Goal: Contribute content: Contribute content

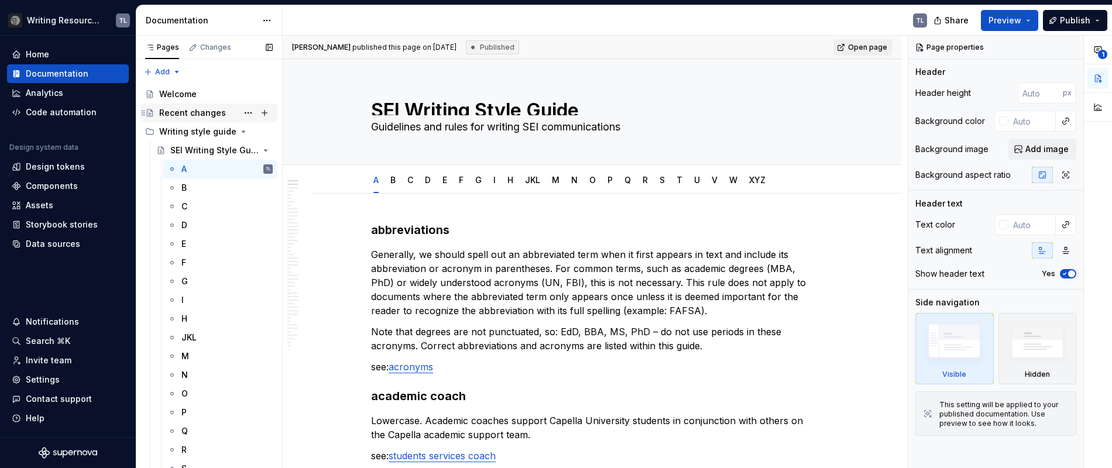
click at [198, 114] on div "Recent changes" at bounding box center [192, 113] width 67 height 12
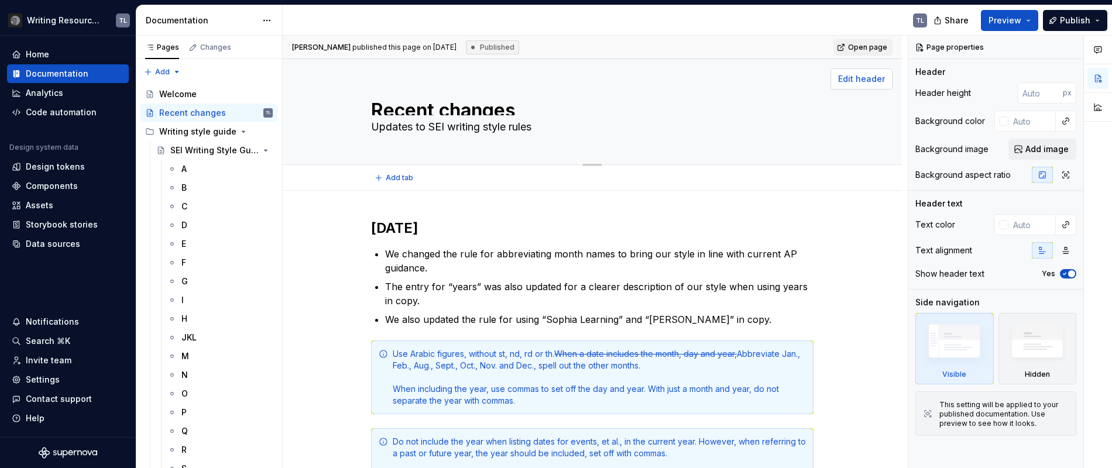
click at [866, 78] on span "Edit header" at bounding box center [861, 79] width 47 height 12
click at [864, 78] on span "Edit header" at bounding box center [861, 79] width 47 height 12
click at [864, 80] on span "Edit header" at bounding box center [861, 79] width 47 height 12
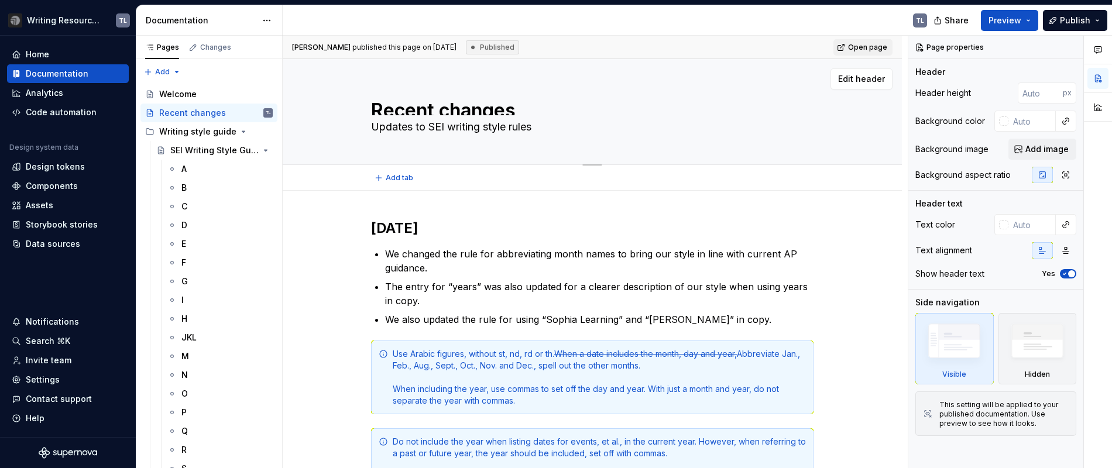
click at [552, 78] on div "Edit header" at bounding box center [588, 78] width 610 height 21
click at [882, 300] on div "[DATE] We changed the rule for abbreviating month names to bring our style in l…" at bounding box center [592, 458] width 619 height 535
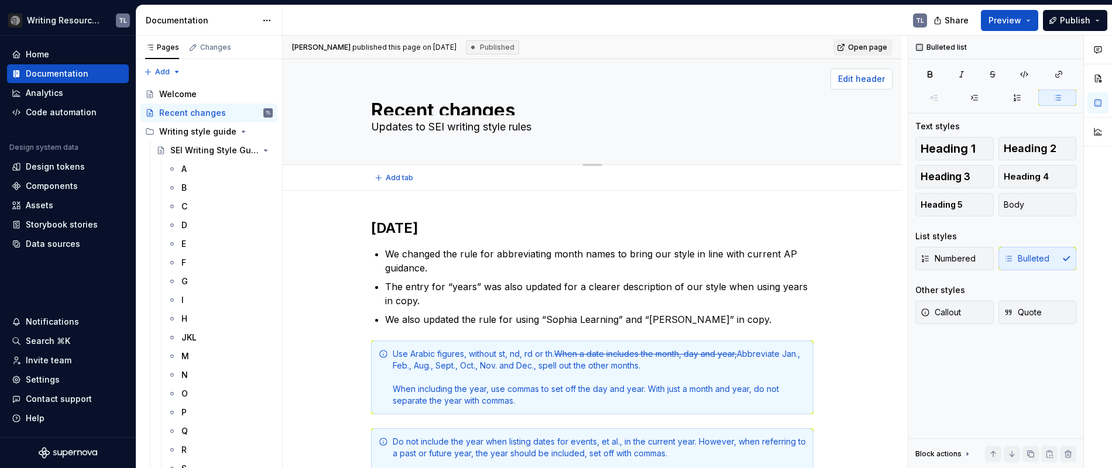
click at [856, 86] on button "Edit header" at bounding box center [862, 78] width 62 height 21
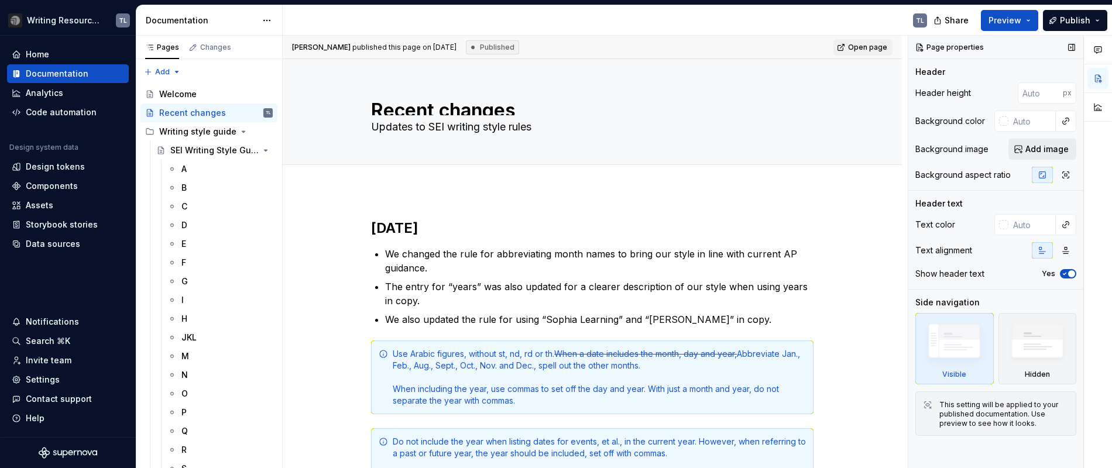
click at [1056, 157] on button "Add image" at bounding box center [1043, 149] width 68 height 21
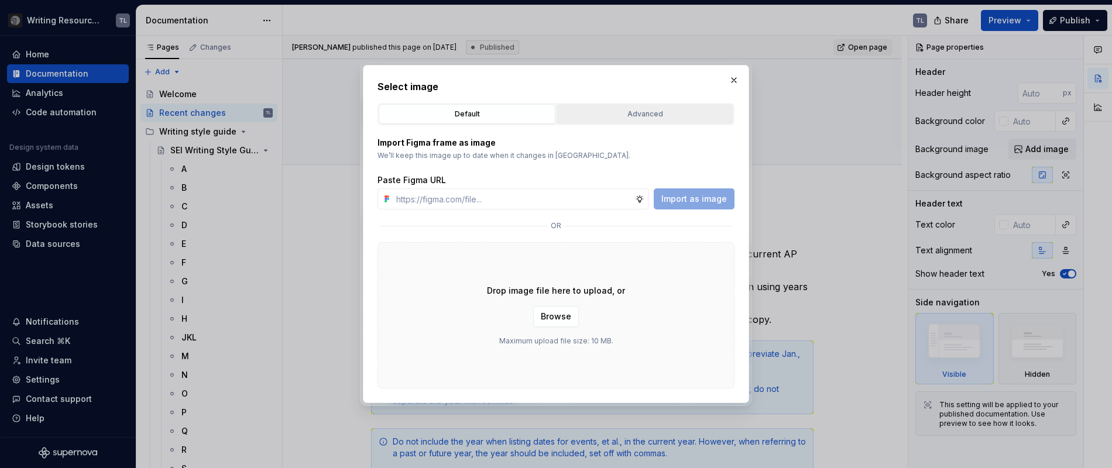
click at [642, 105] on button "Advanced" at bounding box center [645, 114] width 177 height 20
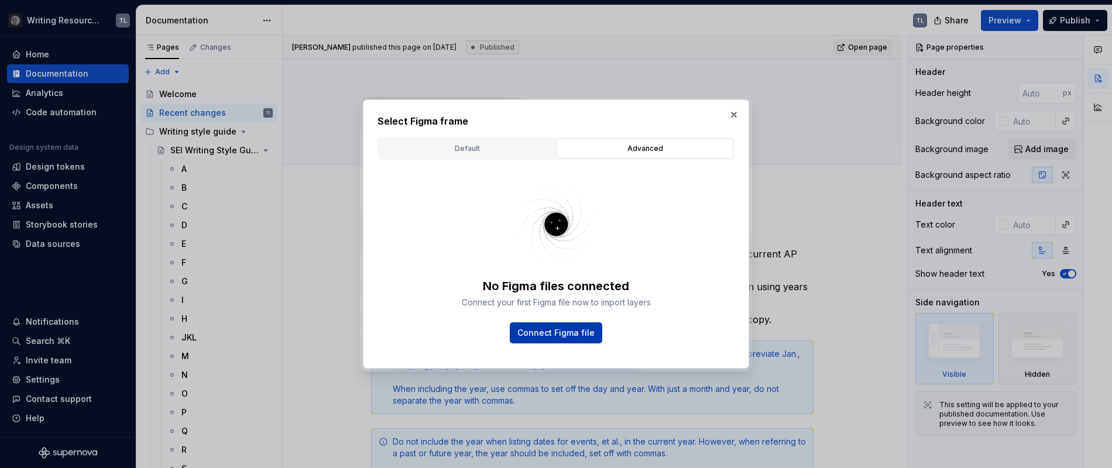
click at [550, 335] on span "Connect Figma file" at bounding box center [556, 333] width 77 height 12
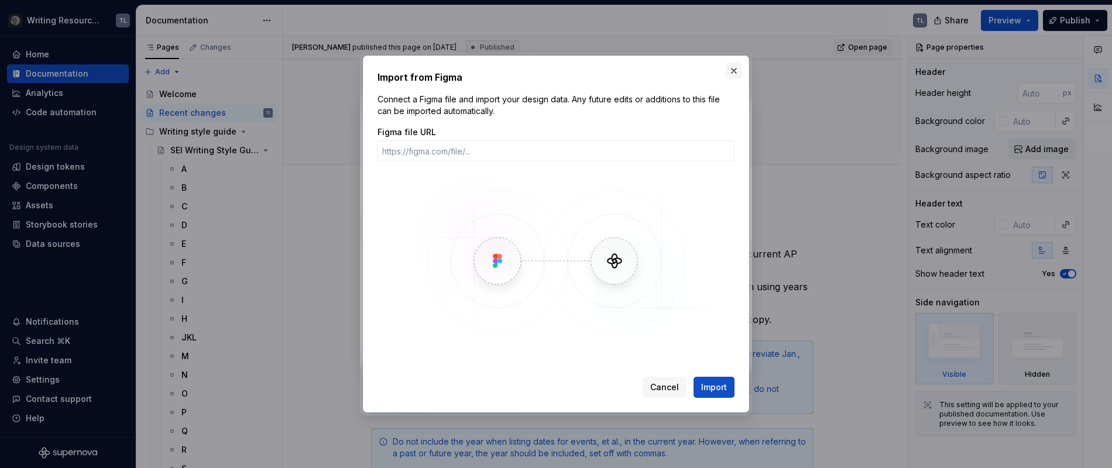
click at [734, 74] on button "button" at bounding box center [734, 71] width 16 height 16
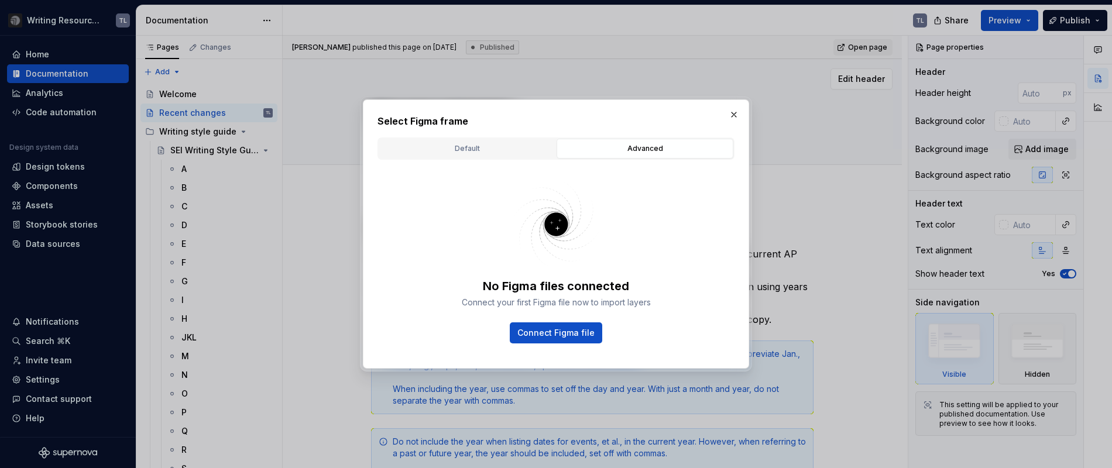
click at [730, 118] on button "button" at bounding box center [734, 115] width 16 height 16
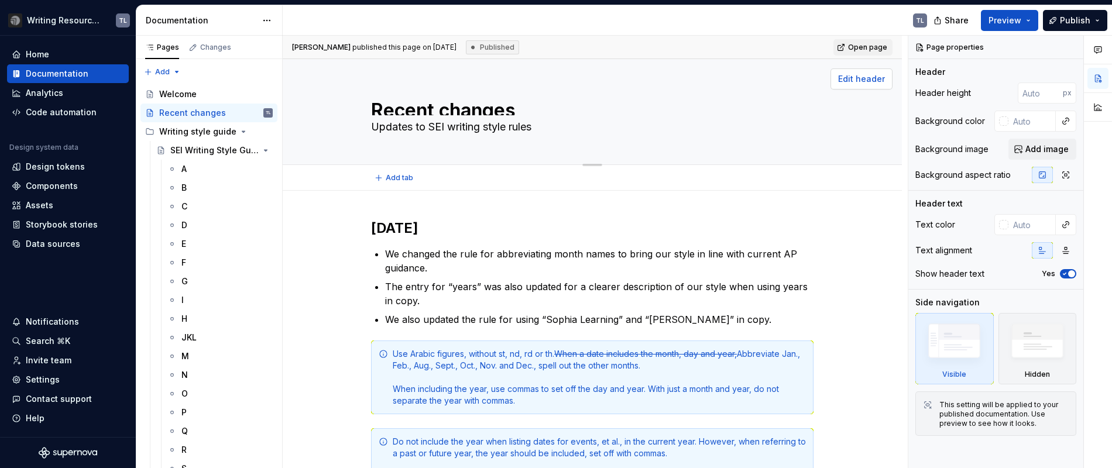
click at [850, 83] on span "Edit header" at bounding box center [861, 79] width 47 height 12
click at [854, 82] on span "Edit header" at bounding box center [861, 79] width 47 height 12
click at [872, 77] on span "Edit header" at bounding box center [861, 79] width 47 height 12
click at [867, 79] on span "Edit header" at bounding box center [861, 79] width 47 height 12
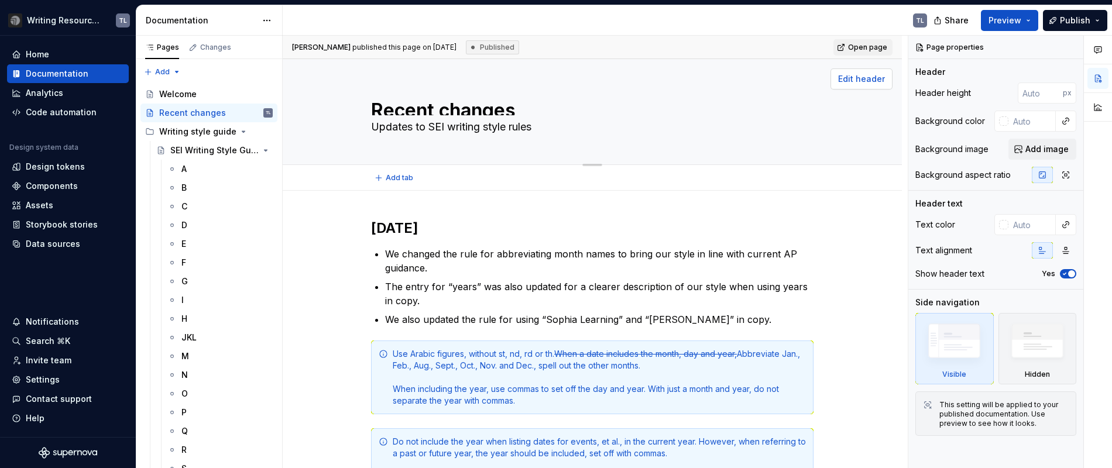
click at [867, 79] on span "Edit header" at bounding box center [861, 79] width 47 height 12
click at [1047, 146] on span "Add image" at bounding box center [1047, 149] width 43 height 12
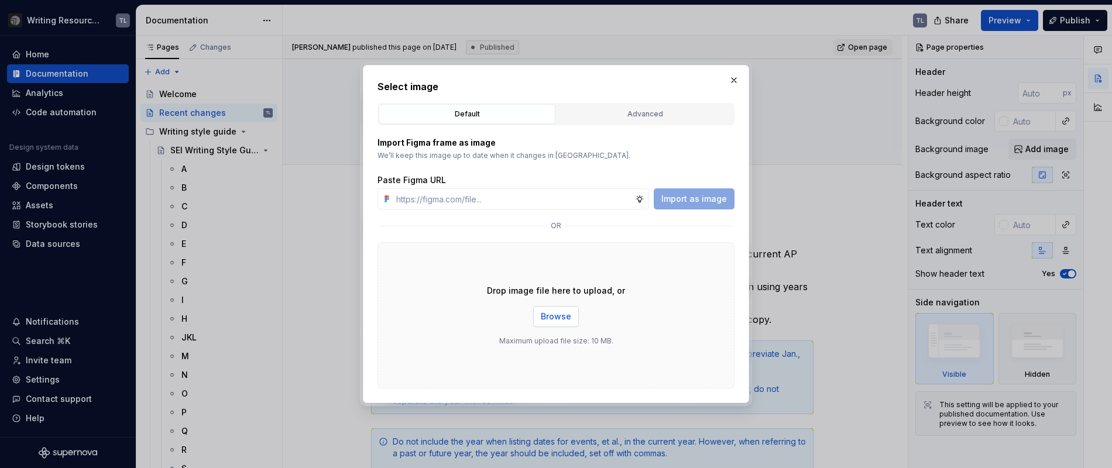
click at [548, 316] on span "Browse" at bounding box center [556, 317] width 30 height 12
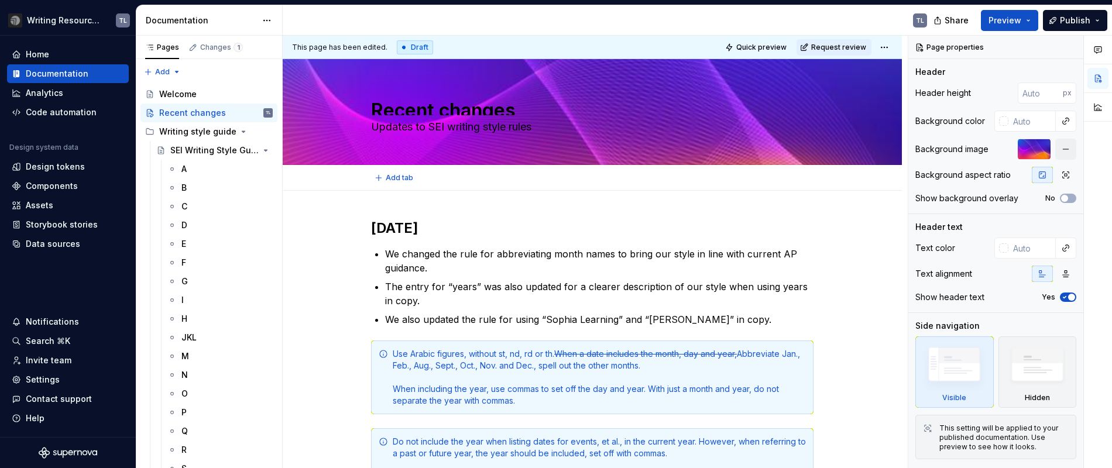
type textarea "*"
click at [467, 115] on div "Recent changes Updates to SEI writing style rules" at bounding box center [592, 111] width 443 height 105
type textarea "*"
type textarea "Recent changes"
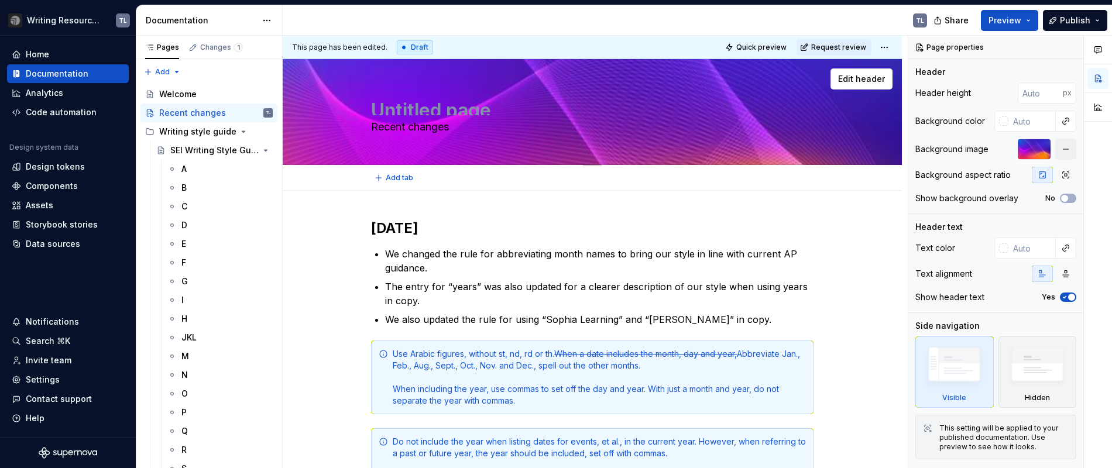
type textarea "*"
type textarea "Untitled page"
type textarea "*"
type textarea "Untitled pageRecent changes"
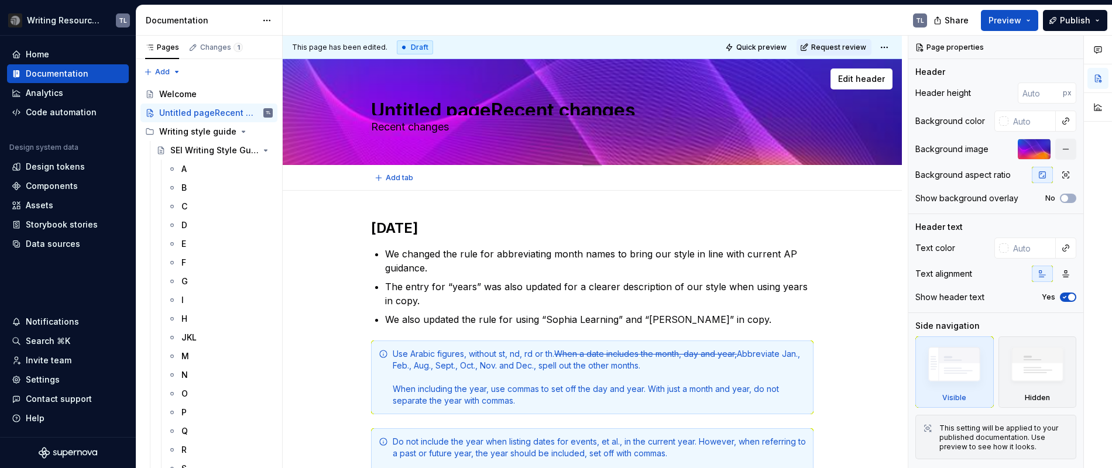
type textarea "*"
type textarea "Untitled pageRecent changes"
click at [472, 126] on textarea "Recent changes" at bounding box center [590, 127] width 443 height 19
click at [485, 115] on textarea "Untitled pageRecent changes" at bounding box center [590, 106] width 443 height 19
click at [684, 127] on textarea "Recent changes" at bounding box center [590, 127] width 443 height 19
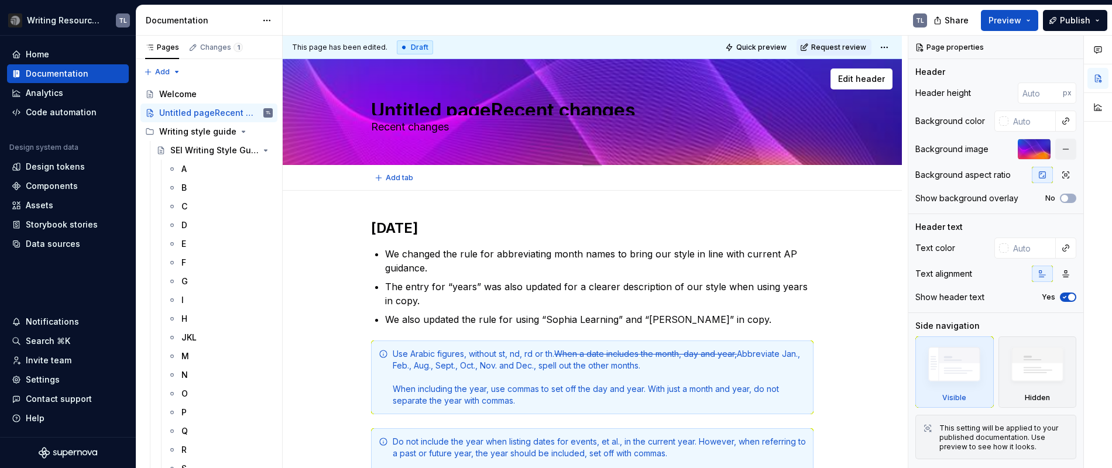
click at [501, 118] on textarea "Recent changes" at bounding box center [590, 127] width 443 height 19
click at [491, 111] on textarea "Untitled pageRecent changes" at bounding box center [590, 106] width 443 height 19
click at [549, 112] on textarea "Untitled pageRecent changes" at bounding box center [590, 106] width 443 height 19
click at [722, 116] on div "Untitled pageRecent changes Recent changes" at bounding box center [592, 111] width 443 height 105
drag, startPoint x: 832, startPoint y: 81, endPoint x: 849, endPoint y: 81, distance: 17.0
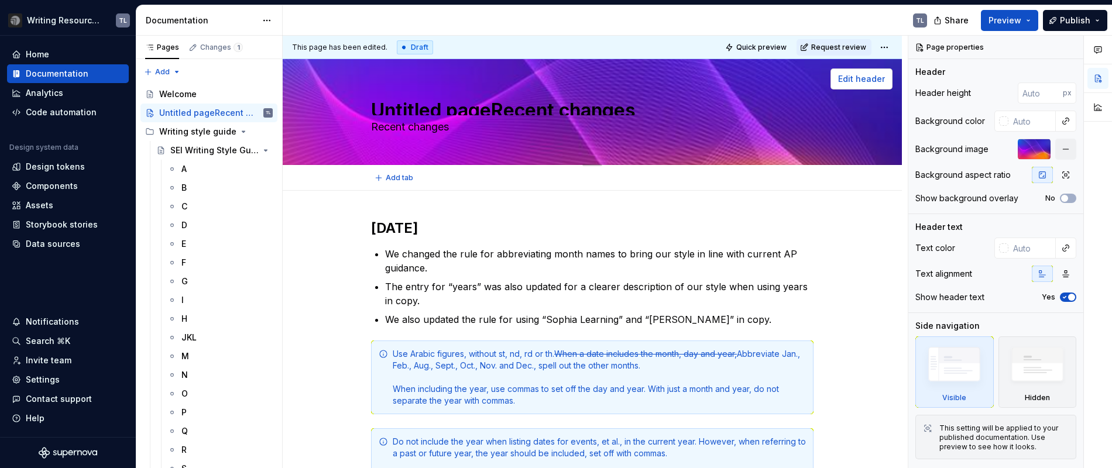
click at [833, 81] on button "Edit header" at bounding box center [862, 78] width 62 height 21
click at [849, 81] on span "Edit header" at bounding box center [861, 79] width 47 height 12
click at [486, 111] on textarea "Untitled pageRecent changes" at bounding box center [590, 106] width 443 height 19
click at [431, 131] on textarea "Recent changes" at bounding box center [590, 127] width 443 height 19
paste textarea "Updates to SEI writing style rules"
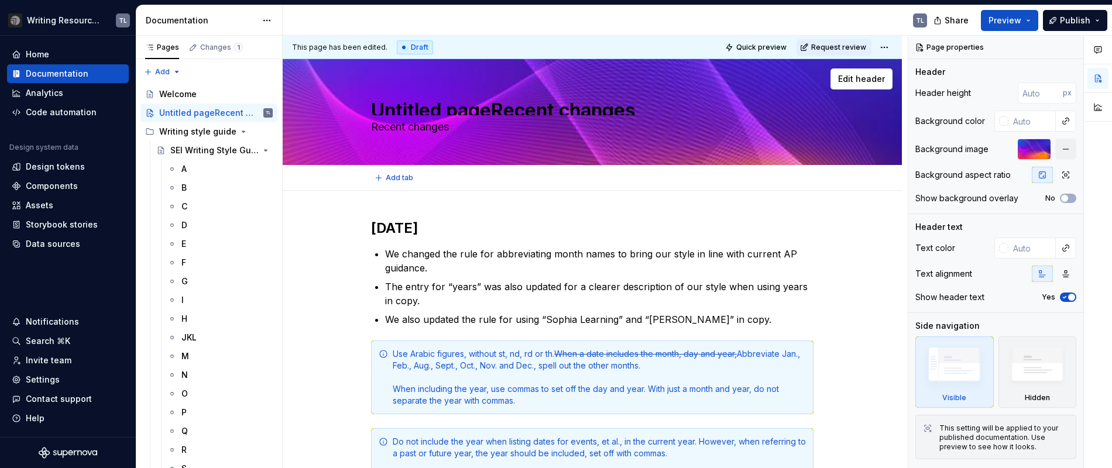
type textarea "*"
type textarea "Updates to SEI writing style rules"
type textarea "*"
type textarea "Updates to SEI writing style rules"
click at [497, 104] on textarea "Untitled pageRecent changes" at bounding box center [590, 106] width 443 height 19
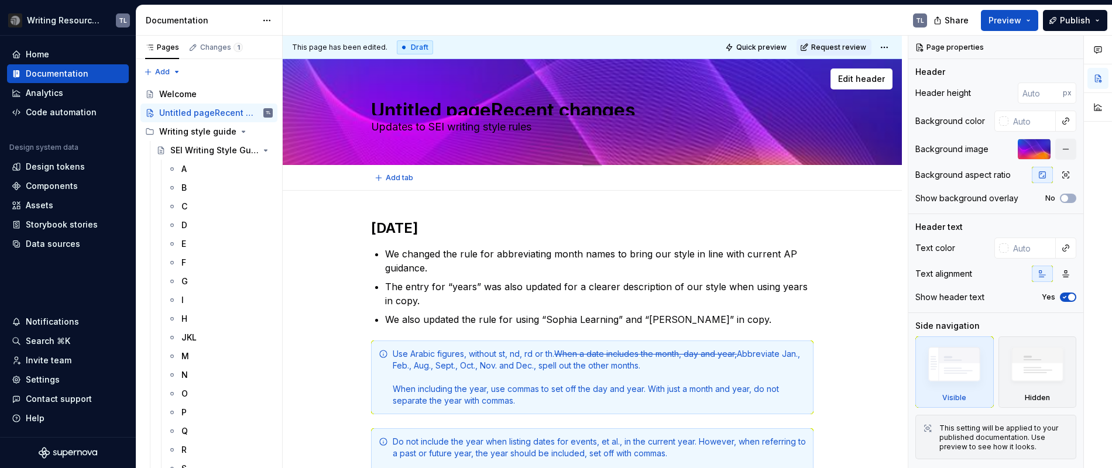
click at [493, 107] on textarea "Untitled pageRecent changes" at bounding box center [590, 106] width 443 height 19
type textarea "*"
drag, startPoint x: 491, startPoint y: 107, endPoint x: 358, endPoint y: 107, distance: 133.5
click at [358, 107] on div "Untitled pageRecent changes Updates to SEI writing style rules" at bounding box center [593, 111] width 526 height 105
type textarea "Recent changes"
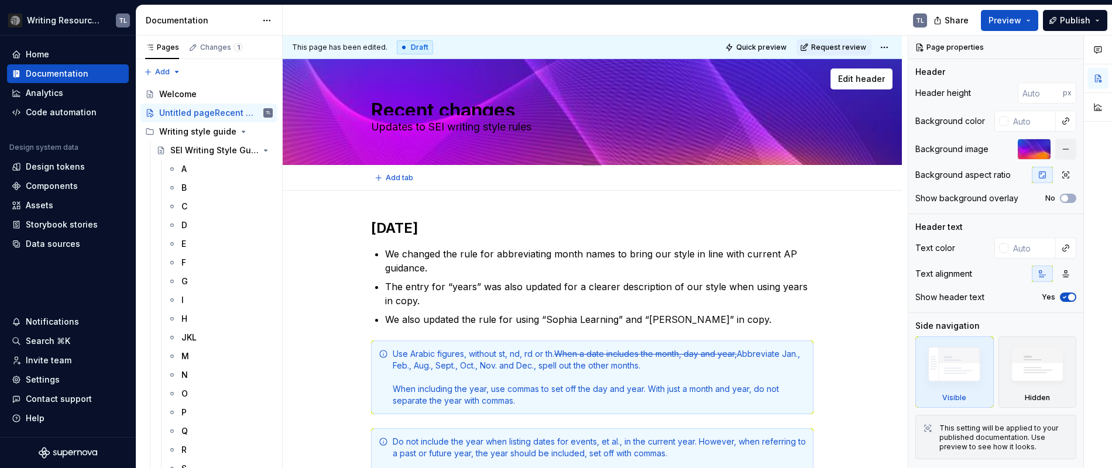
scroll to position [2, 0]
drag, startPoint x: 374, startPoint y: 106, endPoint x: 542, endPoint y: 132, distance: 169.5
click at [542, 133] on div "Recent changes Updates to SEI writing style rules" at bounding box center [592, 111] width 443 height 105
type textarea "*"
type textarea "Recent changes"
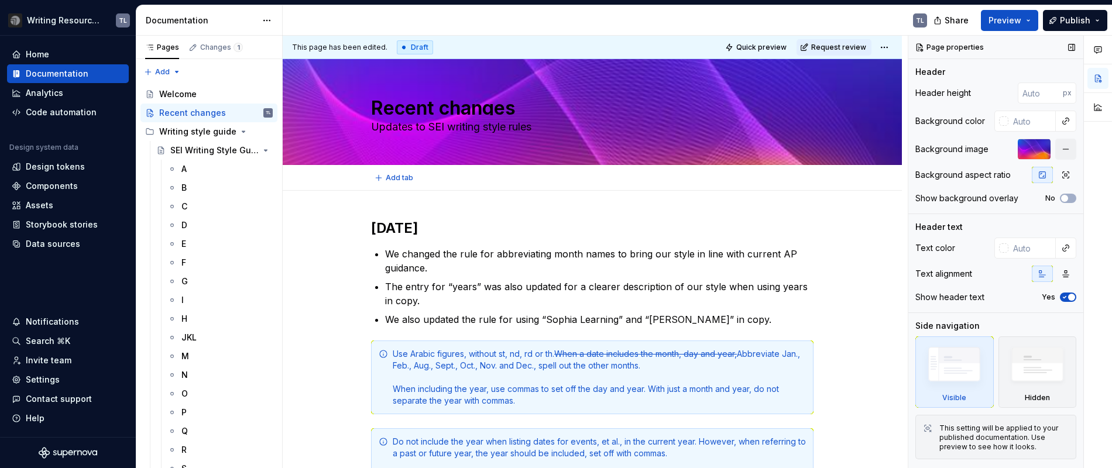
click at [540, 128] on textarea "Updates to SEI writing style rules" at bounding box center [590, 127] width 443 height 19
click at [522, 116] on div "Recent changes Updates to SEI writing style rules" at bounding box center [592, 111] width 443 height 105
click at [526, 110] on textarea "Recent changes" at bounding box center [590, 106] width 443 height 19
click at [1002, 253] on div at bounding box center [1002, 248] width 14 height 21
click at [955, 252] on div "Text color" at bounding box center [996, 248] width 161 height 21
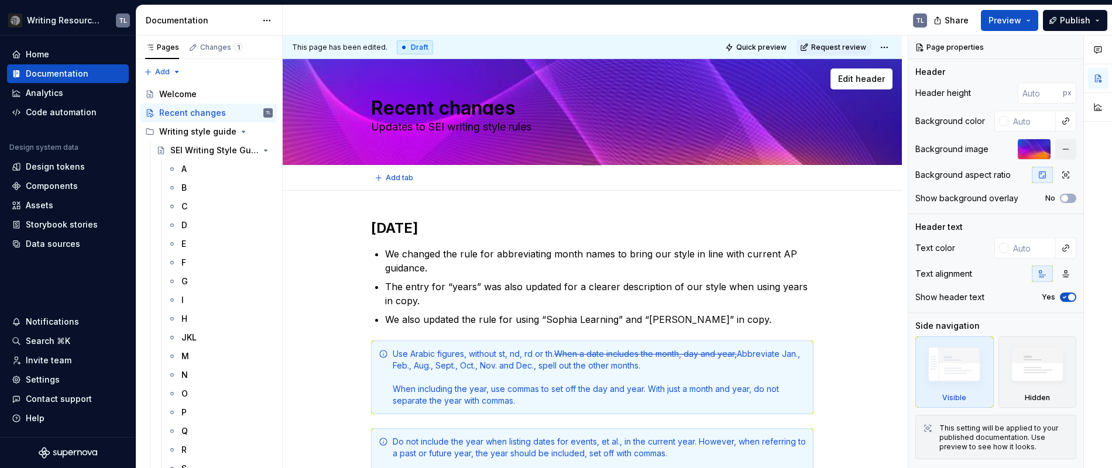
click at [438, 102] on textarea "Recent changes" at bounding box center [590, 106] width 443 height 19
click at [863, 79] on span "Edit header" at bounding box center [861, 79] width 47 height 12
click at [1067, 297] on icon "button" at bounding box center [1064, 297] width 9 height 7
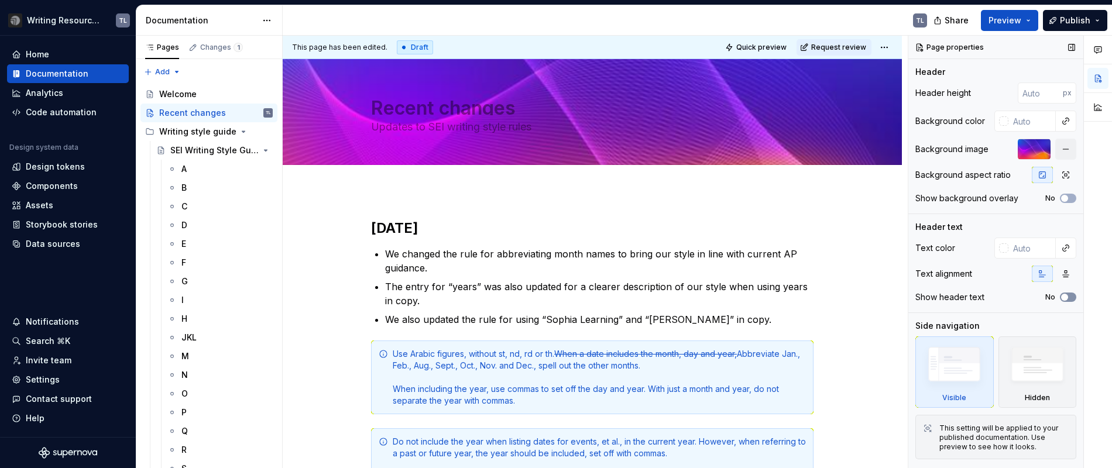
click at [1068, 299] on span "button" at bounding box center [1064, 297] width 7 height 7
click at [1073, 197] on button "No" at bounding box center [1068, 198] width 16 height 9
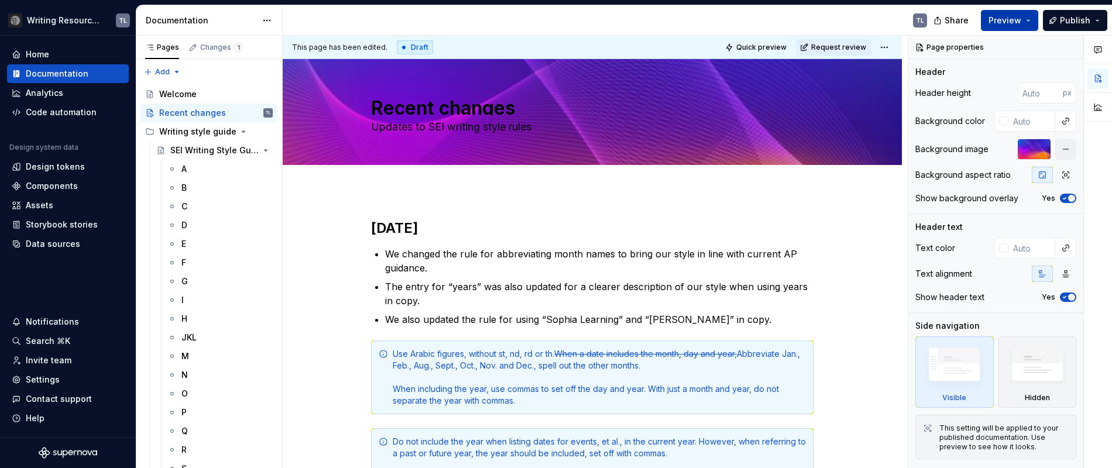
click at [998, 19] on span "Preview" at bounding box center [1005, 21] width 33 height 12
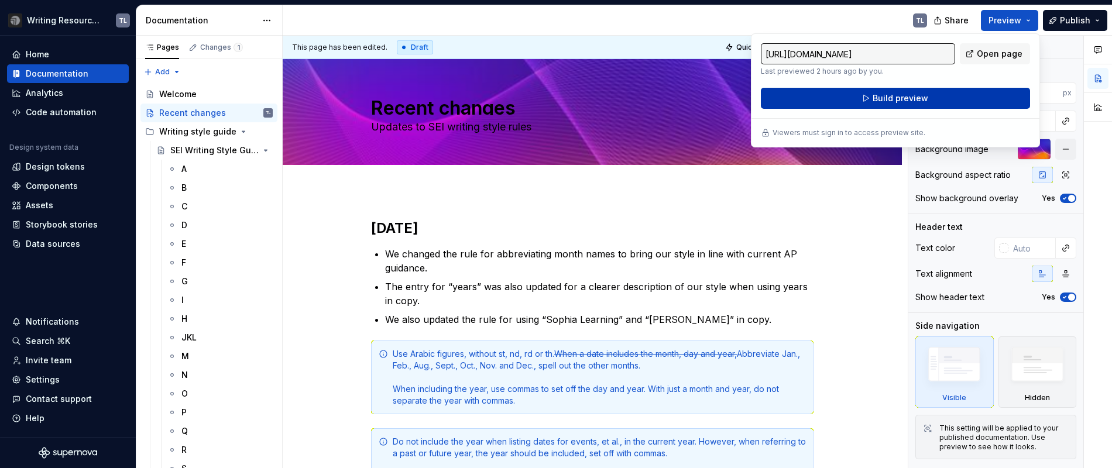
click at [887, 98] on span "Build preview" at bounding box center [901, 98] width 56 height 12
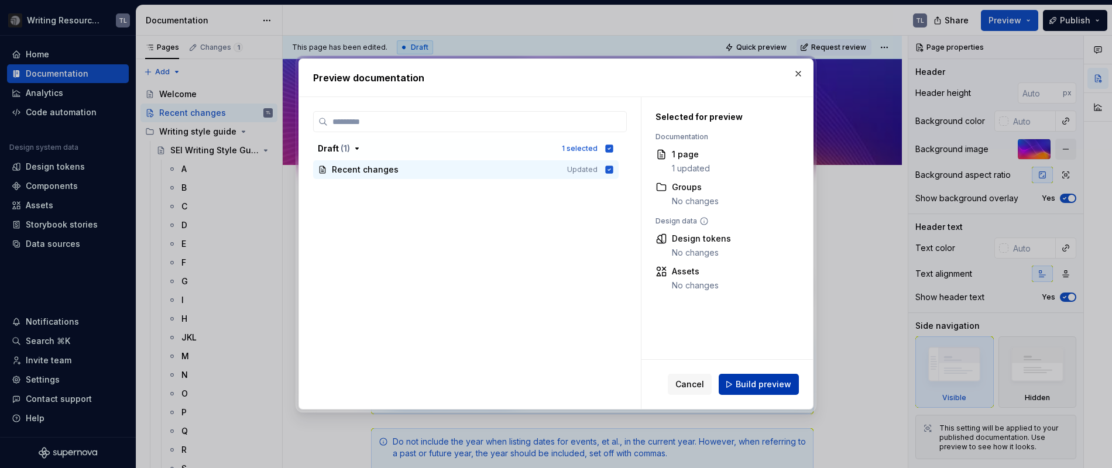
click at [765, 386] on span "Build preview" at bounding box center [764, 385] width 56 height 12
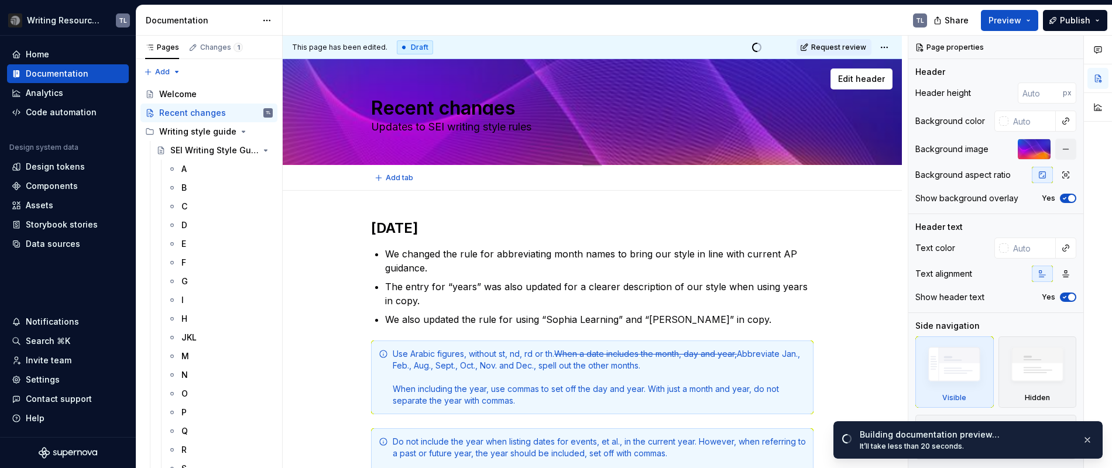
click at [464, 109] on textarea "Recent changes" at bounding box center [590, 106] width 443 height 19
click at [488, 110] on textarea "Recent changes" at bounding box center [590, 106] width 443 height 19
drag, startPoint x: 539, startPoint y: 106, endPoint x: 364, endPoint y: 103, distance: 175.7
click at [364, 103] on div "Recent changes Updates to SEI writing style rules Edit header" at bounding box center [592, 112] width 619 height 106
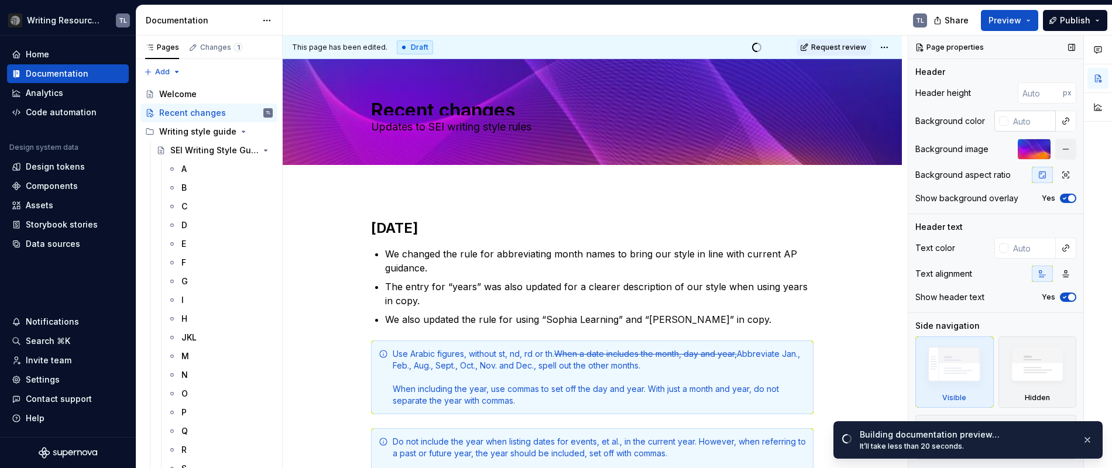
click at [1005, 121] on div at bounding box center [1003, 121] width 9 height 9
click at [1008, 123] on div "Comments Open comments No comments yet Select ‘Comment’ from the block context …" at bounding box center [1011, 252] width 204 height 433
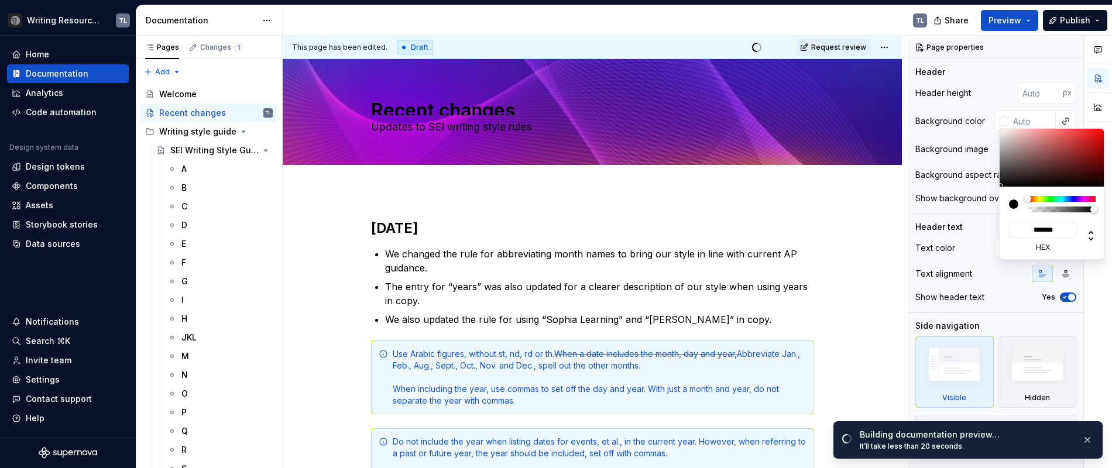
click at [1006, 119] on div "Comments Open comments No comments yet Select ‘Comment’ from the block context …" at bounding box center [1011, 252] width 204 height 433
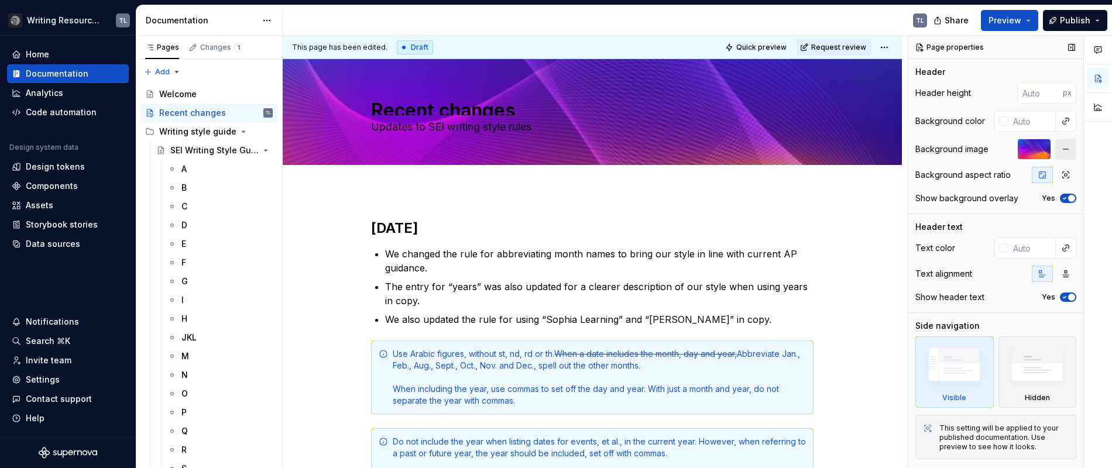
click at [1068, 149] on button "button" at bounding box center [1066, 149] width 21 height 21
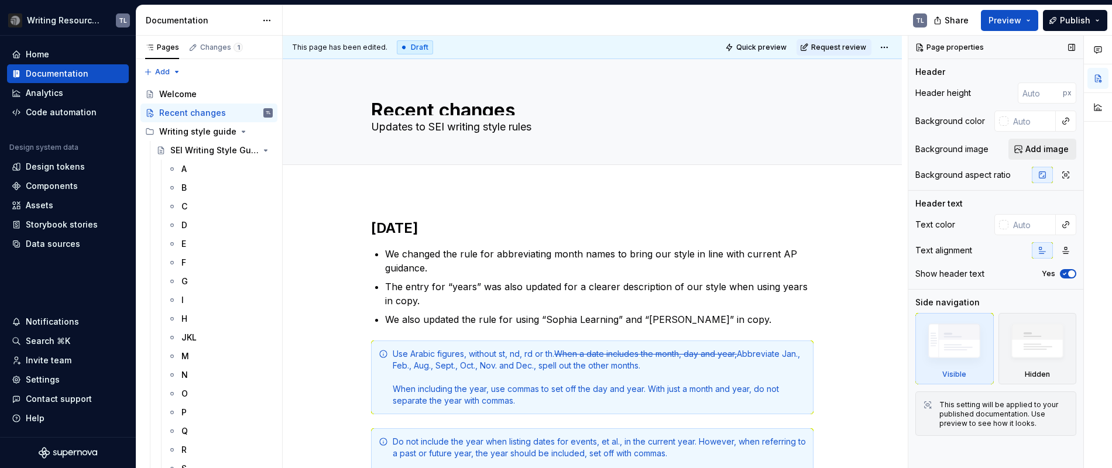
click at [1055, 153] on span "Add image" at bounding box center [1047, 149] width 43 height 12
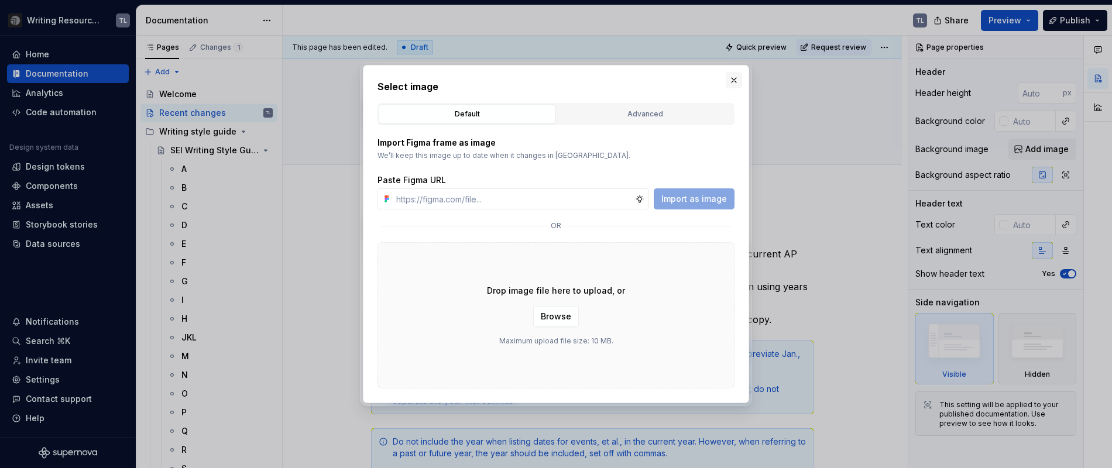
click at [729, 74] on button "button" at bounding box center [734, 80] width 16 height 16
click at [731, 80] on div "Edit header" at bounding box center [588, 78] width 610 height 21
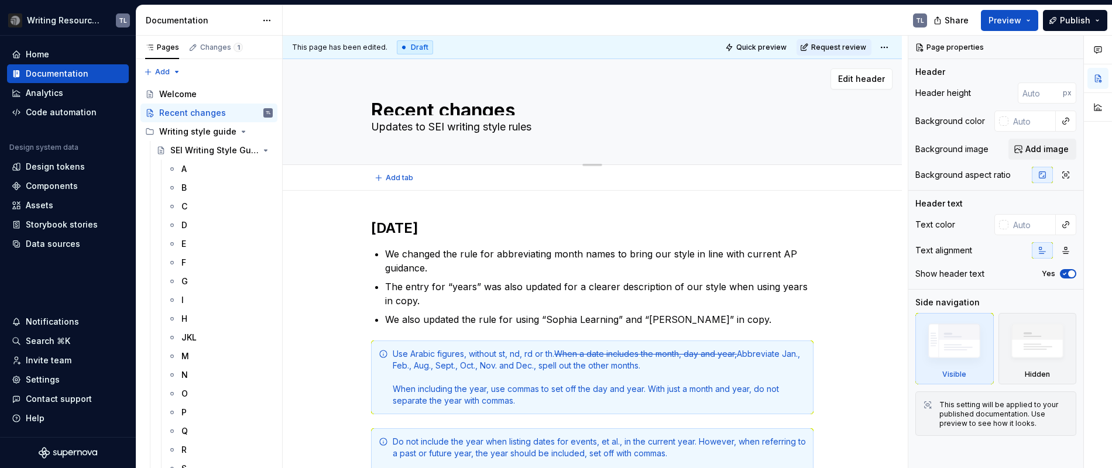
scroll to position [9, 0]
type textarea "*"
type textarea "Untitled pageRecent changes"
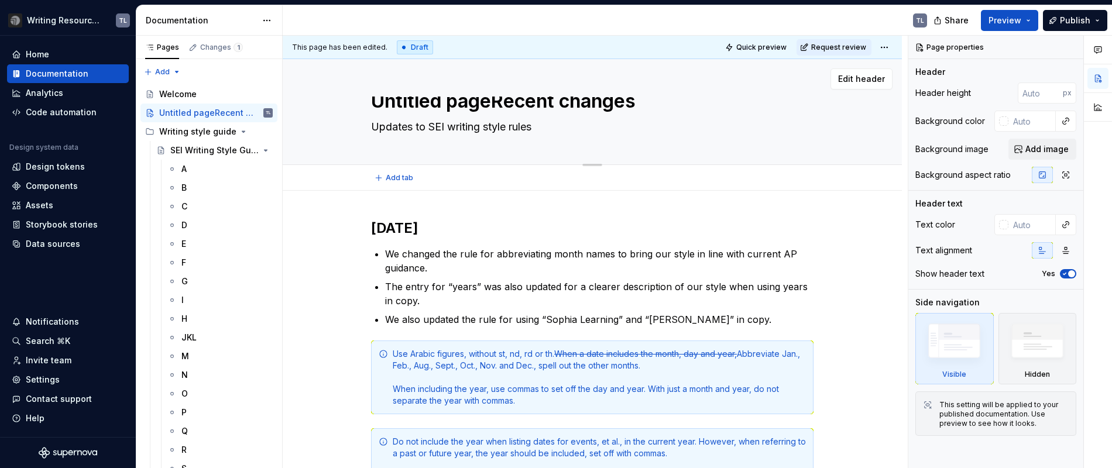
click at [499, 106] on textarea "Untitled pageRecent changes" at bounding box center [590, 106] width 443 height 19
type textarea "*"
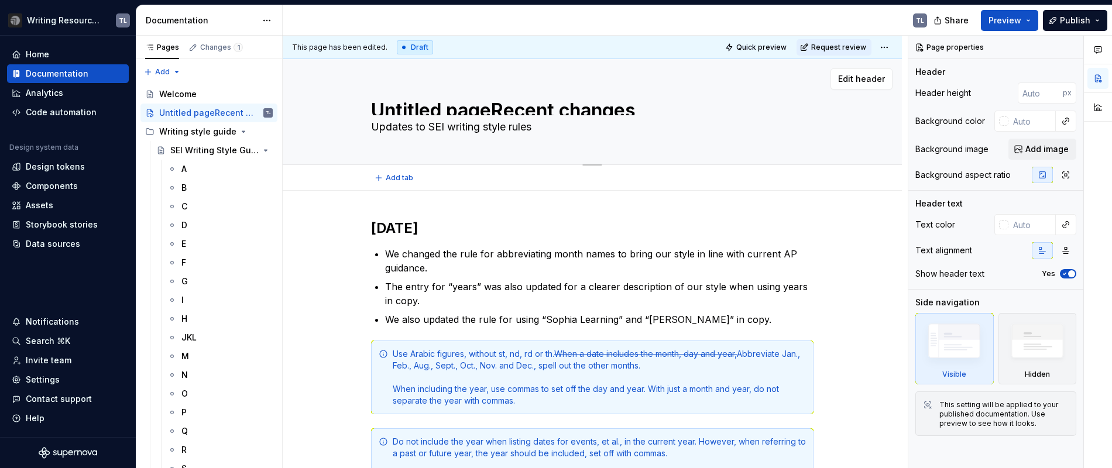
drag, startPoint x: 491, startPoint y: 101, endPoint x: 358, endPoint y: 101, distance: 132.3
click at [358, 101] on div "Untitled pageRecent changes Updates to SEI writing style rules" at bounding box center [593, 111] width 526 height 105
type textarea "Recent changes"
click at [403, 101] on textarea "Recent changes" at bounding box center [590, 106] width 443 height 19
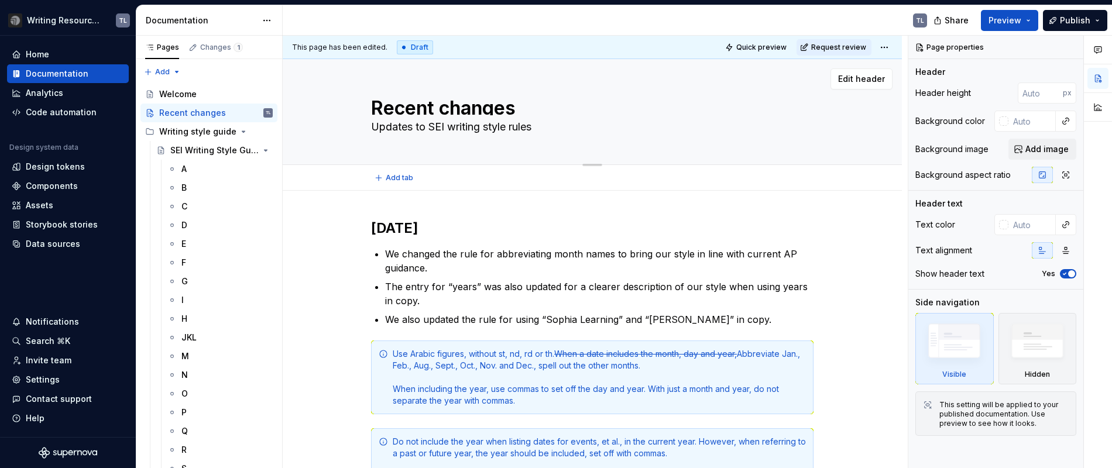
click at [450, 109] on textarea "Recent changes" at bounding box center [590, 106] width 443 height 19
click at [1020, 225] on input "text" at bounding box center [1032, 224] width 47 height 21
click at [1068, 224] on button "button" at bounding box center [1066, 225] width 16 height 16
click at [794, 238] on html "Writing Resources Test TL Home Documentation Analytics Code automation Design s…" at bounding box center [556, 234] width 1112 height 468
click at [1044, 146] on span "Add image" at bounding box center [1047, 149] width 43 height 12
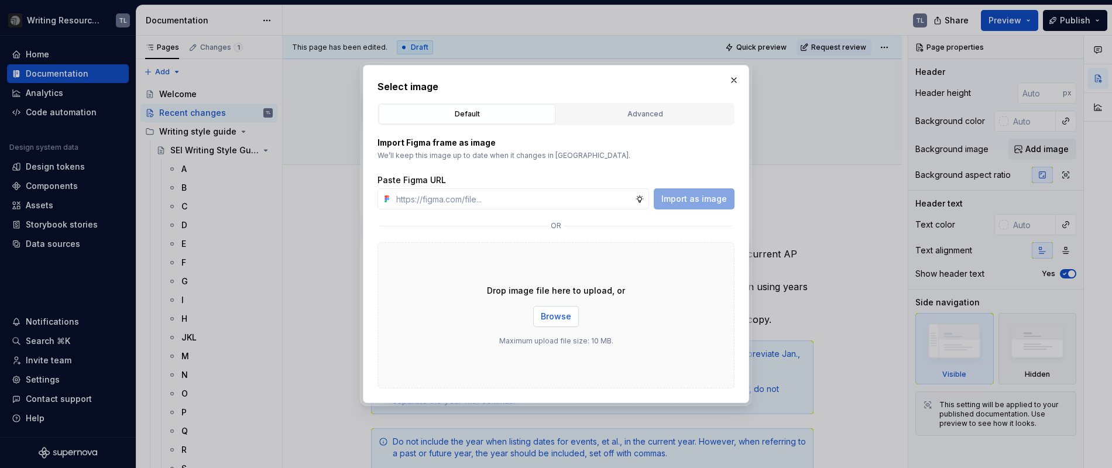
click at [556, 314] on span "Browse" at bounding box center [556, 317] width 30 height 12
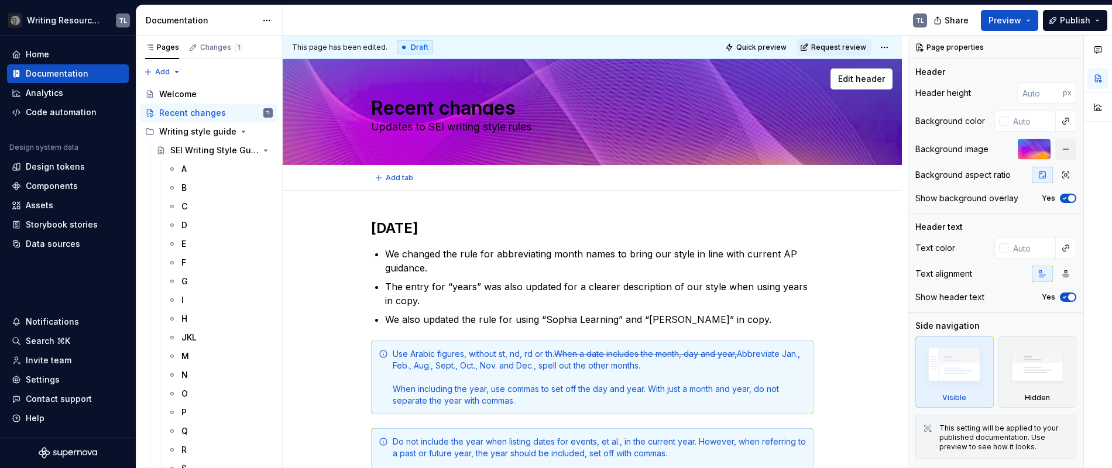
scroll to position [0, 0]
click at [1064, 20] on span "Publish" at bounding box center [1075, 21] width 30 height 12
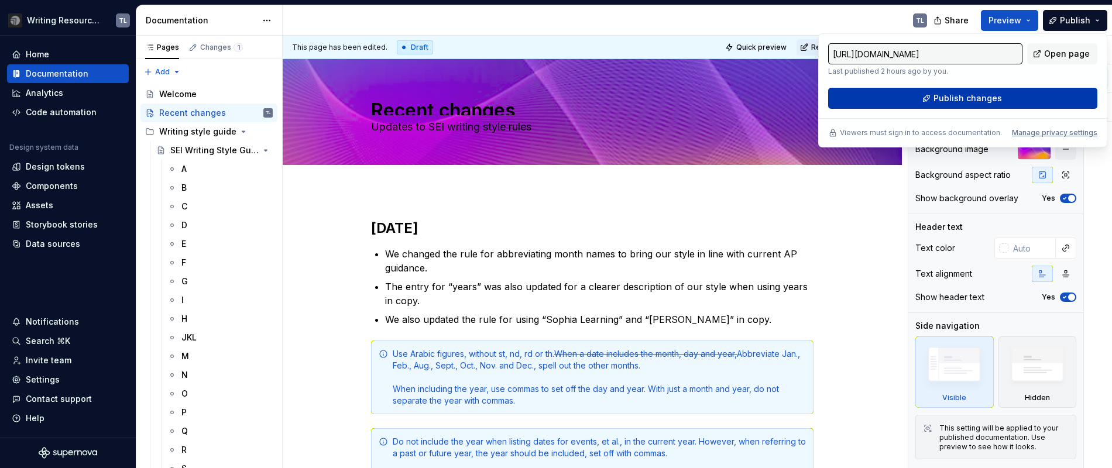
click at [993, 91] on button "Publish changes" at bounding box center [962, 98] width 269 height 21
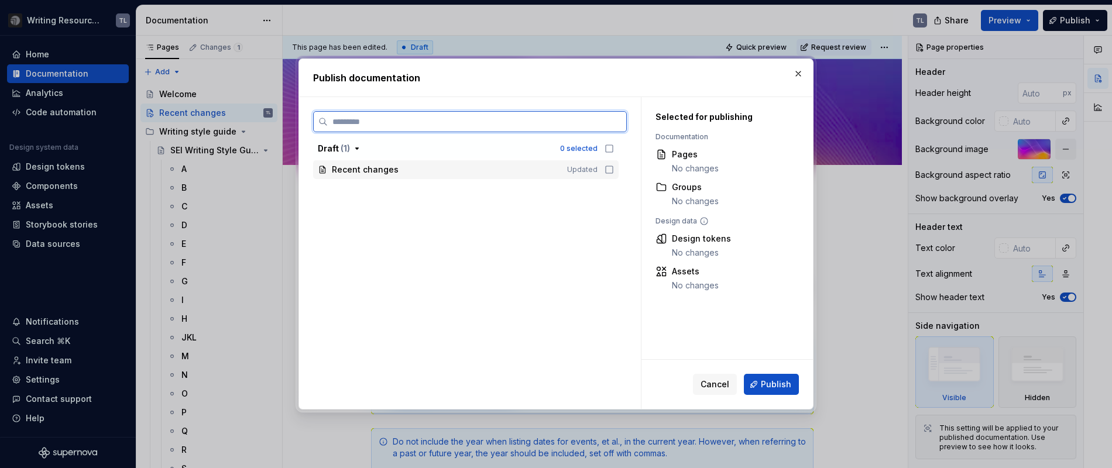
click at [607, 170] on icon at bounding box center [609, 169] width 9 height 9
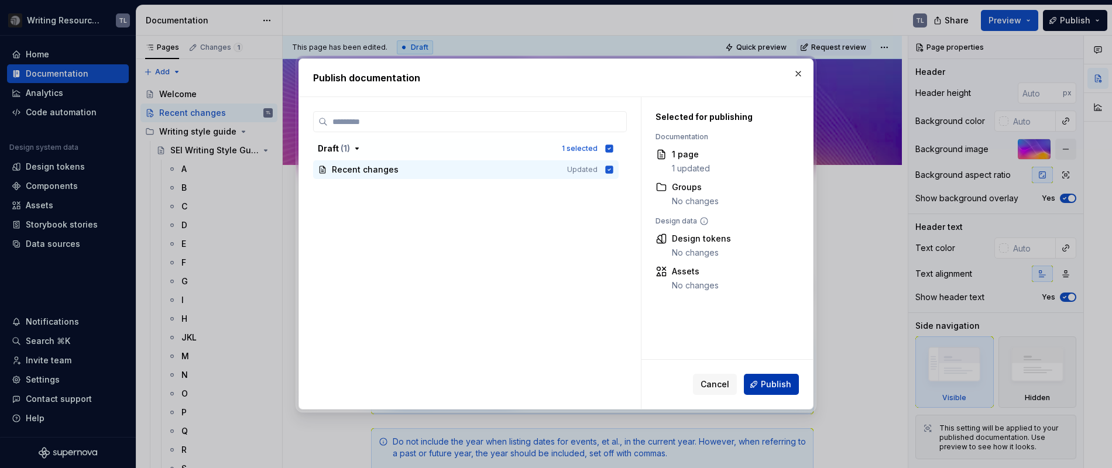
click at [778, 385] on span "Publish" at bounding box center [776, 385] width 30 height 12
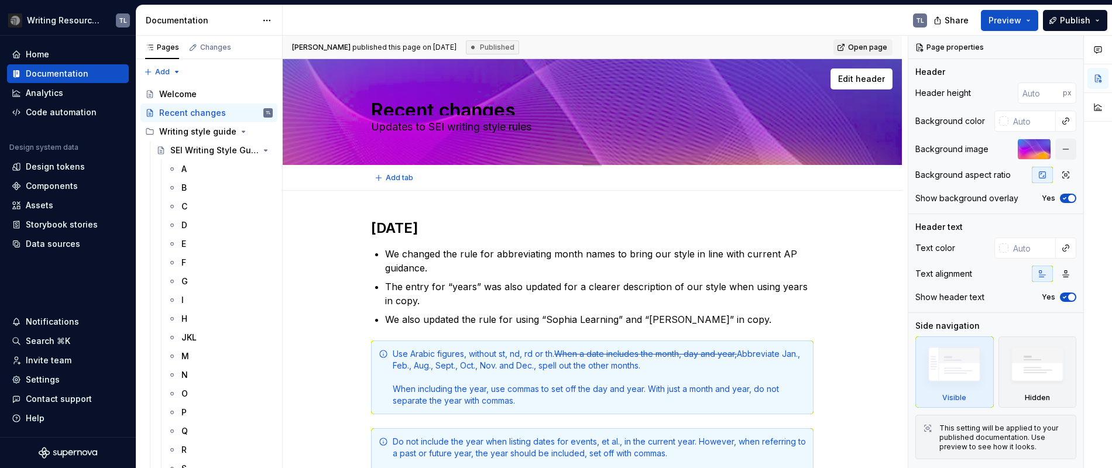
click at [437, 104] on textarea "Recent changes" at bounding box center [590, 106] width 443 height 19
click at [1028, 246] on input "text" at bounding box center [1032, 248] width 47 height 21
click at [1031, 93] on input "number" at bounding box center [1040, 93] width 45 height 21
type textarea "*"
type input "1"
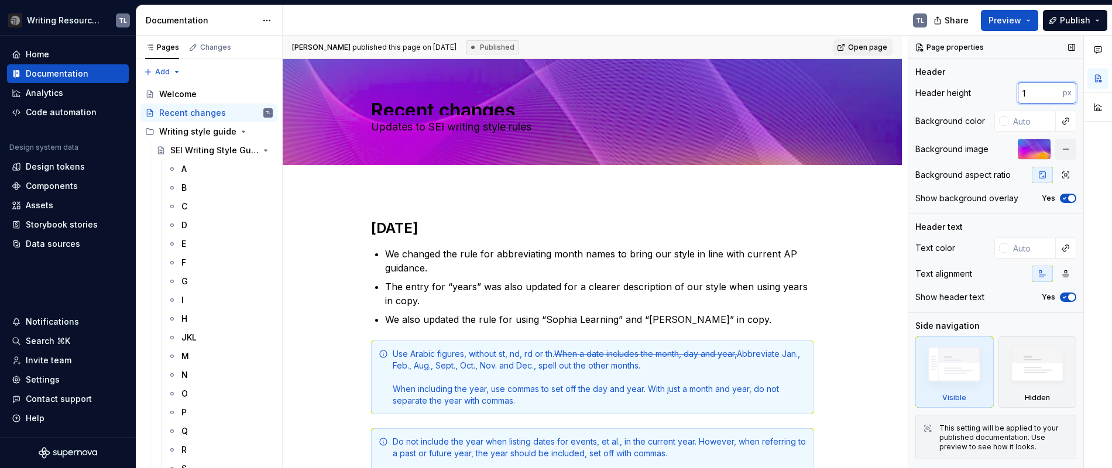
click at [1054, 90] on input "1" at bounding box center [1040, 93] width 45 height 21
click at [1003, 92] on button "button" at bounding box center [1005, 93] width 16 height 16
